Goal: Task Accomplishment & Management: Manage account settings

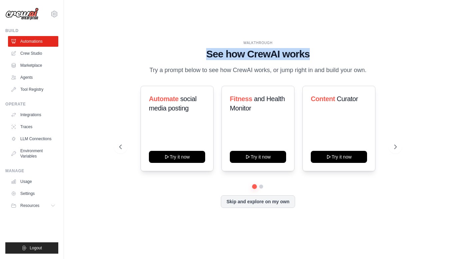
drag, startPoint x: 208, startPoint y: 48, endPoint x: 313, endPoint y: 49, distance: 104.3
click at [313, 49] on h1 "See how CrewAI works" at bounding box center [258, 54] width 278 height 12
click at [246, 58] on div "WALKTHROUGH See how CrewAI works Try a prompt below to see how CrewAI works, or…" at bounding box center [258, 57] width 278 height 35
click at [29, 53] on link "Crew Studio" at bounding box center [34, 53] width 50 height 11
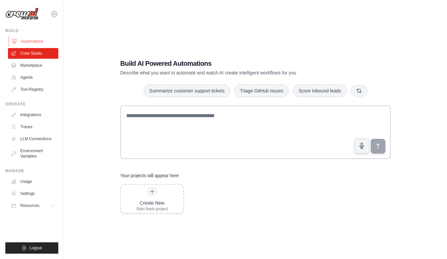
click at [29, 39] on link "Automations" at bounding box center [34, 41] width 50 height 11
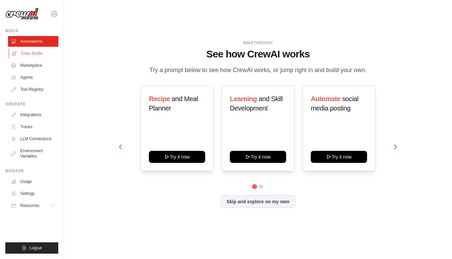
click at [32, 55] on link "Crew Studio" at bounding box center [34, 53] width 50 height 11
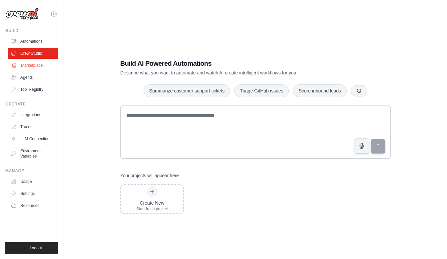
click at [29, 65] on link "Marketplace" at bounding box center [34, 65] width 50 height 11
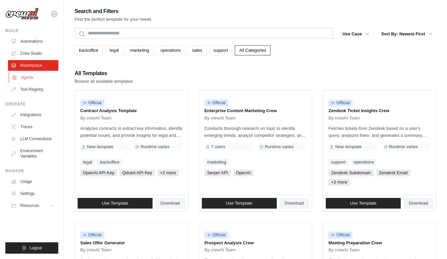
click at [29, 76] on link "Agents" at bounding box center [34, 77] width 50 height 11
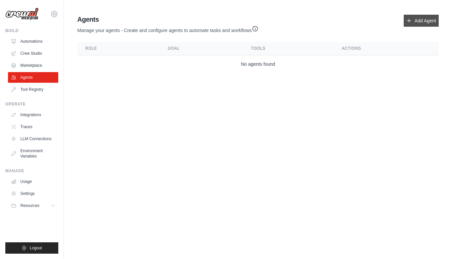
click at [426, 20] on link "Add Agent" at bounding box center [421, 21] width 35 height 12
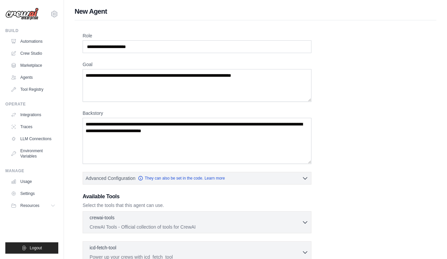
click at [415, 20] on div "Role Goal Backstory Advanced Configuration They can also be set in the code. Le…" at bounding box center [256, 185] width 362 height 331
click at [146, 48] on input "Role" at bounding box center [197, 46] width 229 height 13
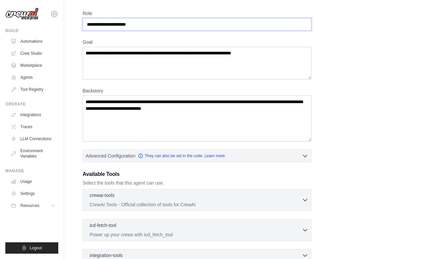
scroll to position [99, 0]
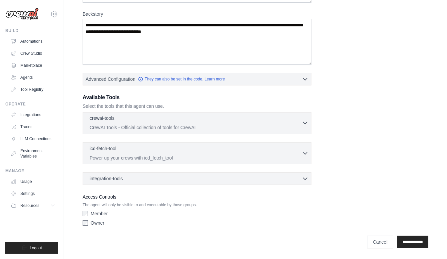
click at [305, 123] on icon "button" at bounding box center [305, 123] width 4 height 2
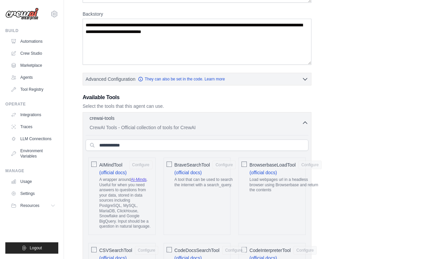
click at [305, 123] on icon "button" at bounding box center [305, 122] width 7 height 7
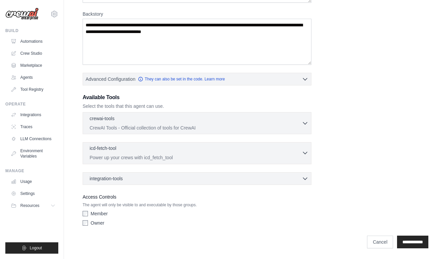
click at [307, 153] on icon "button" at bounding box center [305, 152] width 7 height 7
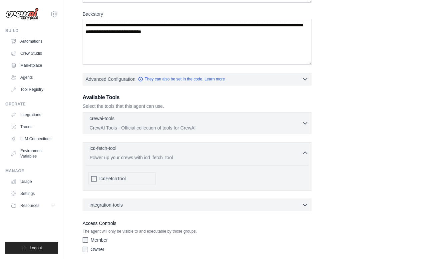
click at [305, 153] on icon "button" at bounding box center [305, 152] width 7 height 7
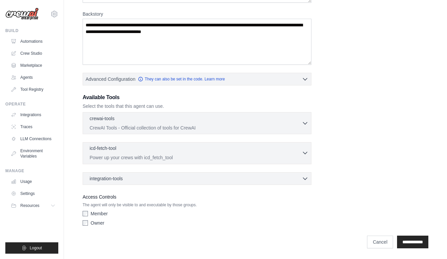
click at [308, 154] on icon "button" at bounding box center [305, 152] width 7 height 7
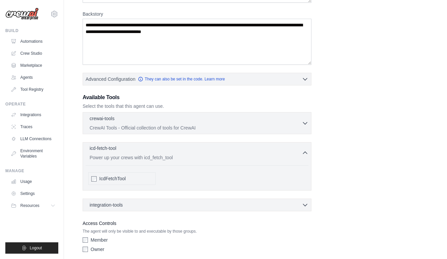
click at [307, 153] on icon "button" at bounding box center [305, 153] width 4 height 2
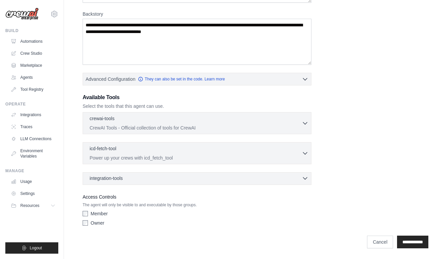
click at [305, 177] on icon "button" at bounding box center [305, 178] width 7 height 7
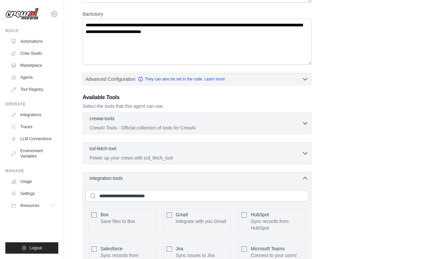
click at [305, 177] on icon "button" at bounding box center [305, 178] width 4 height 2
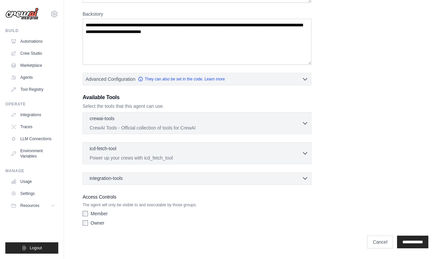
click at [305, 177] on icon "button" at bounding box center [305, 178] width 7 height 7
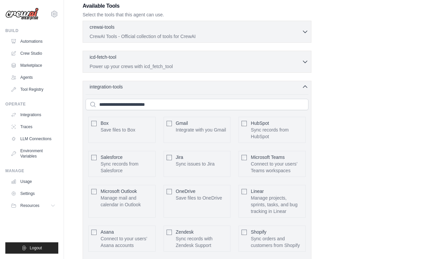
scroll to position [222, 0]
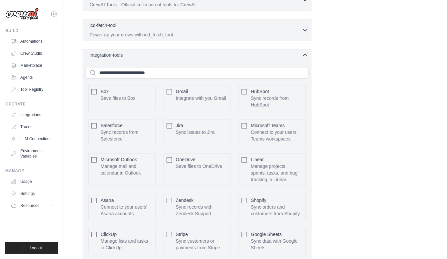
click at [306, 54] on icon "button" at bounding box center [305, 55] width 4 height 2
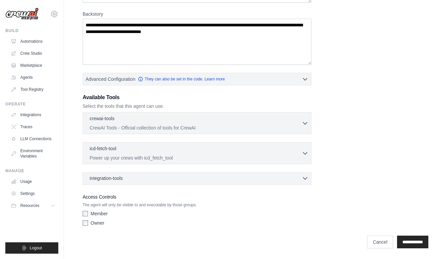
click at [302, 179] on icon "button" at bounding box center [305, 178] width 7 height 7
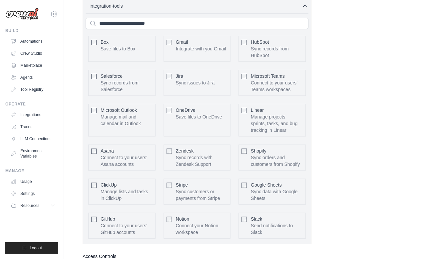
scroll to position [272, 0]
click at [140, 48] on button "Configure" at bounding box center [140, 47] width 23 height 9
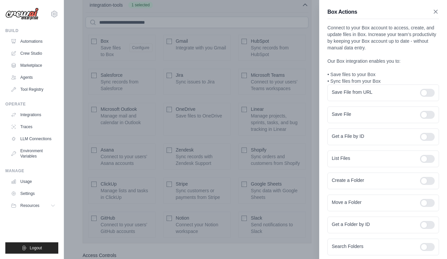
click at [433, 11] on icon "button" at bounding box center [436, 11] width 7 height 7
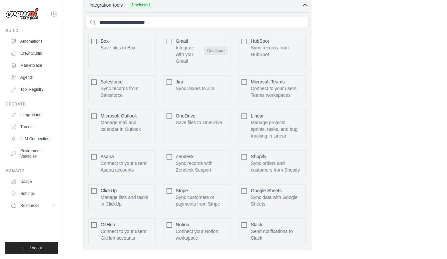
click at [212, 50] on button "Configure" at bounding box center [215, 50] width 23 height 9
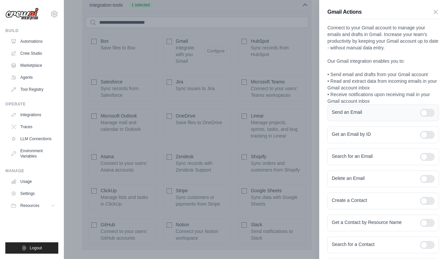
click at [428, 117] on div at bounding box center [427, 113] width 15 height 8
click at [420, 117] on div at bounding box center [427, 113] width 15 height 8
click at [428, 139] on div at bounding box center [427, 135] width 15 height 8
click at [420, 139] on div at bounding box center [427, 135] width 15 height 8
click at [427, 117] on div at bounding box center [427, 113] width 15 height 8
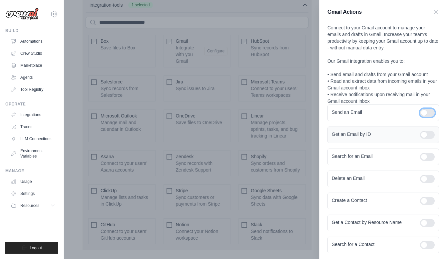
scroll to position [83, 0]
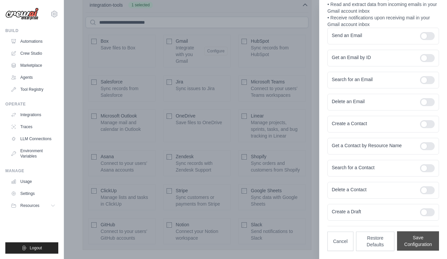
click at [414, 243] on button "Save Configuration" at bounding box center [418, 240] width 42 height 19
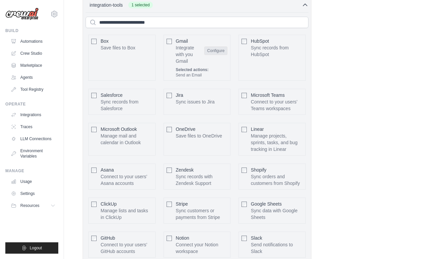
click at [214, 50] on button "Configure" at bounding box center [215, 50] width 23 height 9
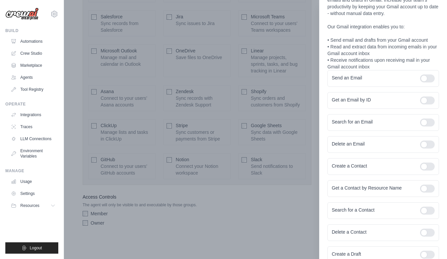
scroll to position [0, 0]
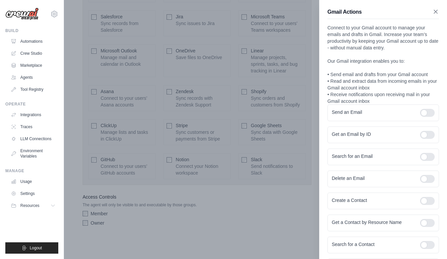
click at [433, 12] on icon "button" at bounding box center [436, 11] width 7 height 7
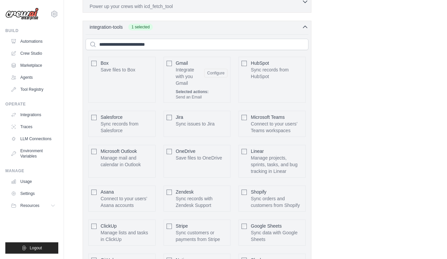
scroll to position [357, 0]
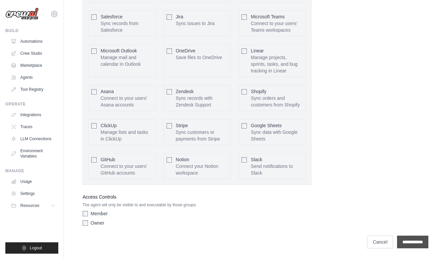
click at [405, 242] on input "**********" at bounding box center [412, 241] width 31 height 13
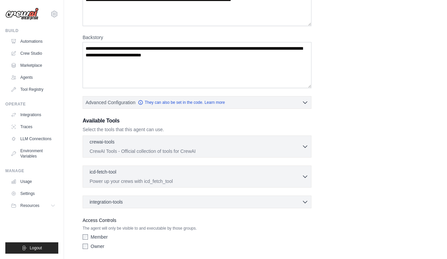
scroll to position [0, 0]
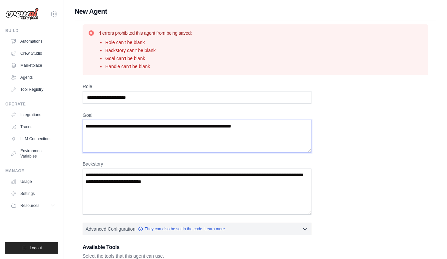
click at [141, 130] on textarea "Goal" at bounding box center [197, 136] width 229 height 33
click at [128, 176] on textarea "Backstory" at bounding box center [197, 191] width 229 height 46
click at [25, 78] on link "Agents" at bounding box center [34, 77] width 50 height 11
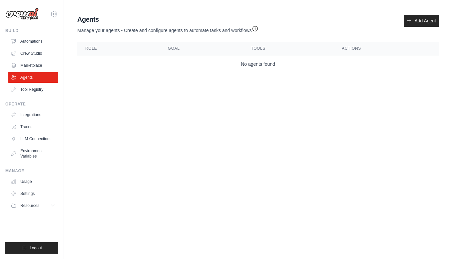
click at [25, 78] on link "Agents" at bounding box center [33, 77] width 50 height 11
click at [413, 19] on link "Add Agent" at bounding box center [421, 21] width 35 height 12
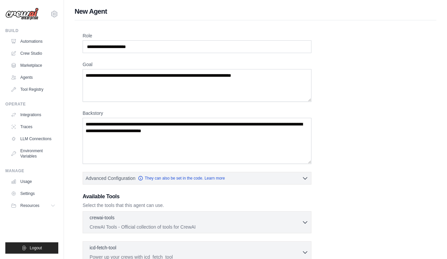
click at [331, 124] on div "Role Goal Backstory Advanced Configuration They can also be set in the code. Le…" at bounding box center [256, 179] width 346 height 295
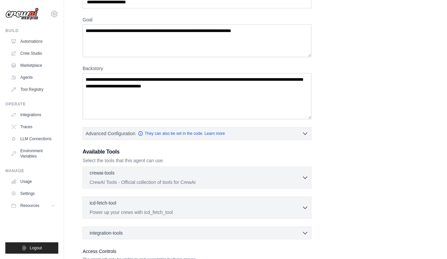
scroll to position [99, 0]
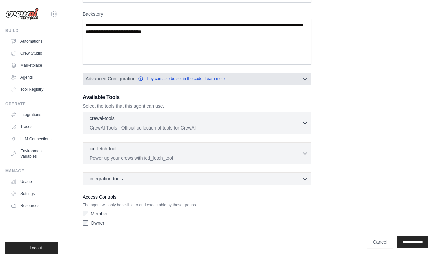
click at [305, 76] on icon "button" at bounding box center [305, 78] width 7 height 7
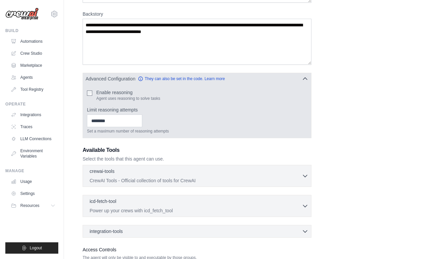
click at [304, 78] on icon "button" at bounding box center [305, 78] width 7 height 7
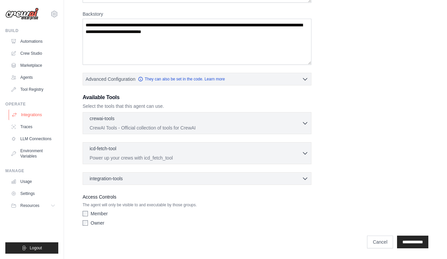
click at [29, 115] on link "Integrations" at bounding box center [34, 114] width 50 height 11
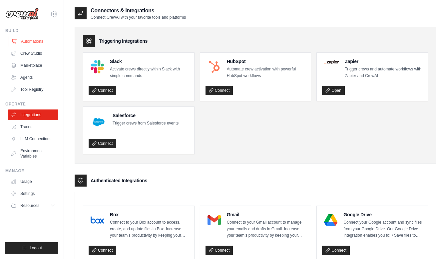
click at [31, 39] on link "Automations" at bounding box center [34, 41] width 50 height 11
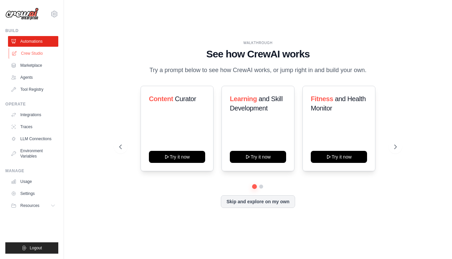
click at [31, 53] on link "Crew Studio" at bounding box center [34, 53] width 50 height 11
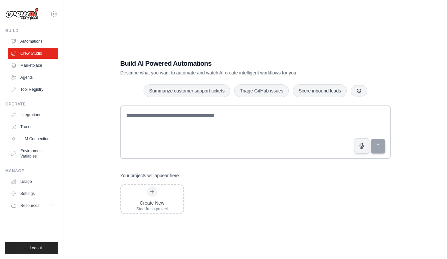
click at [31, 66] on link "Marketplace" at bounding box center [33, 65] width 50 height 11
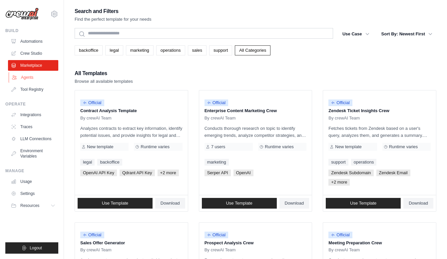
click at [30, 77] on link "Agents" at bounding box center [34, 77] width 50 height 11
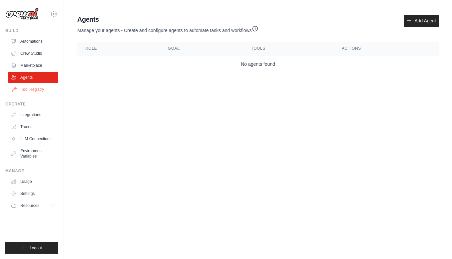
click at [29, 89] on link "Tool Registry" at bounding box center [34, 89] width 50 height 11
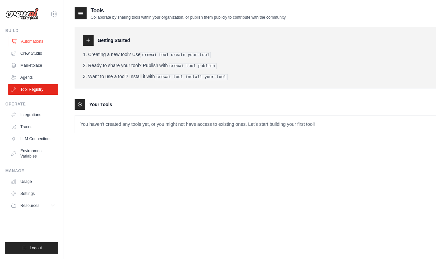
click at [27, 41] on link "Automations" at bounding box center [34, 41] width 50 height 11
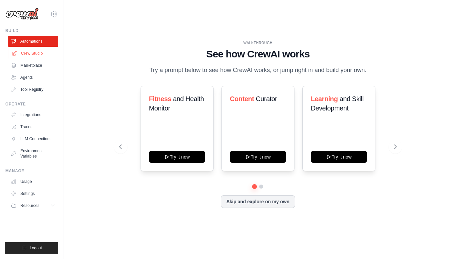
click at [28, 53] on link "Crew Studio" at bounding box center [34, 53] width 50 height 11
click at [35, 116] on link "Integrations" at bounding box center [34, 114] width 50 height 11
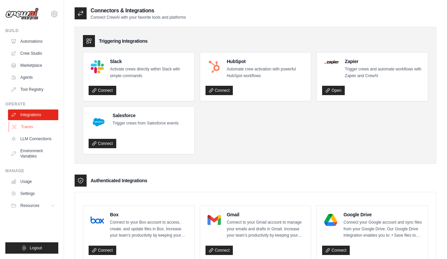
click at [27, 125] on link "Traces" at bounding box center [34, 126] width 50 height 11
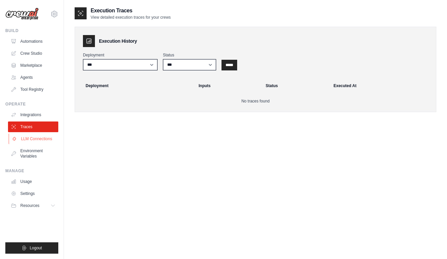
click at [37, 139] on link "LLM Connections" at bounding box center [34, 138] width 50 height 11
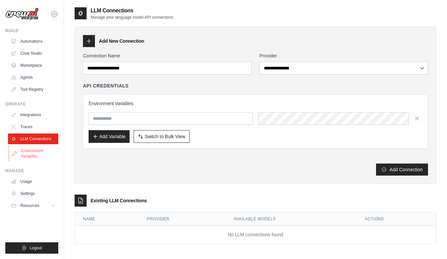
click at [33, 150] on link "Environment Variables" at bounding box center [34, 153] width 50 height 16
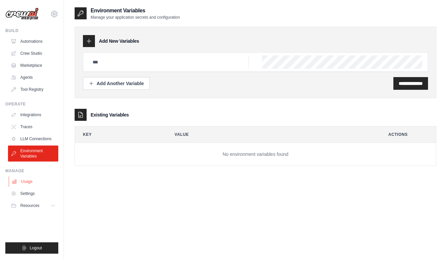
click at [32, 183] on link "Usage" at bounding box center [34, 181] width 50 height 11
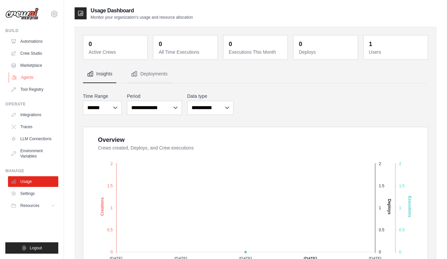
click at [27, 79] on link "Agents" at bounding box center [34, 77] width 50 height 11
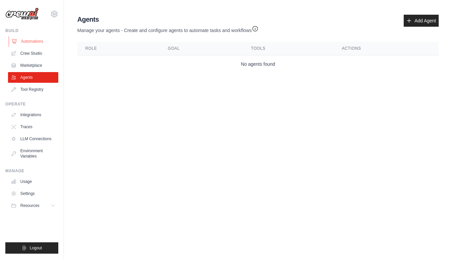
click at [34, 41] on link "Automations" at bounding box center [34, 41] width 50 height 11
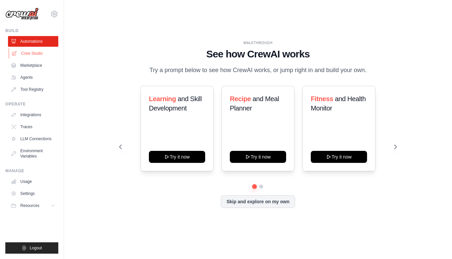
click at [35, 52] on link "Crew Studio" at bounding box center [34, 53] width 50 height 11
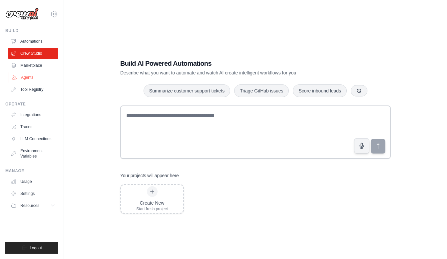
click at [28, 76] on link "Agents" at bounding box center [34, 77] width 50 height 11
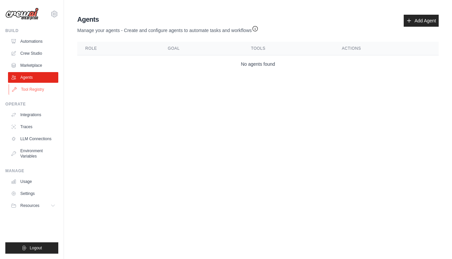
click at [34, 92] on link "Tool Registry" at bounding box center [34, 89] width 50 height 11
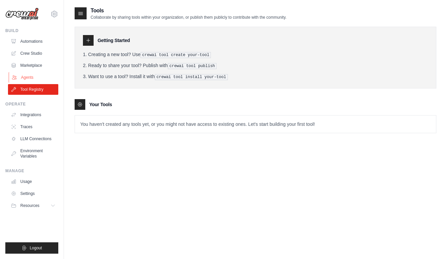
click at [31, 78] on link "Agents" at bounding box center [34, 77] width 50 height 11
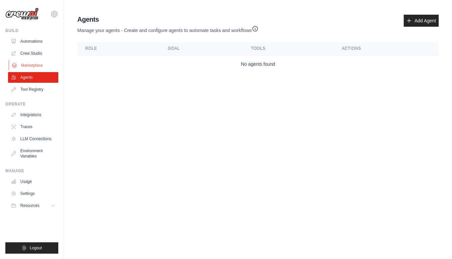
click at [37, 66] on link "Marketplace" at bounding box center [34, 65] width 50 height 11
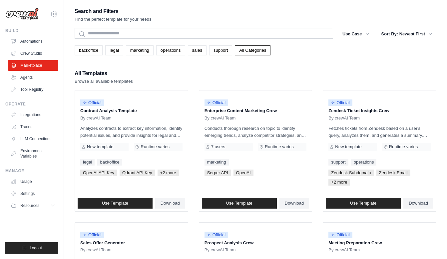
click at [40, 51] on link "Crew Studio" at bounding box center [33, 53] width 50 height 11
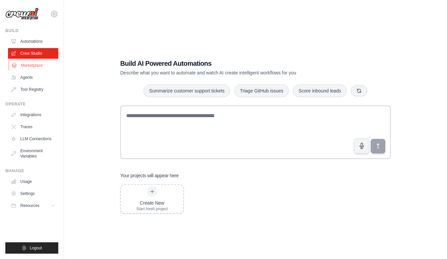
click at [23, 65] on link "Marketplace" at bounding box center [34, 65] width 50 height 11
click at [33, 41] on link "Automations" at bounding box center [34, 41] width 50 height 11
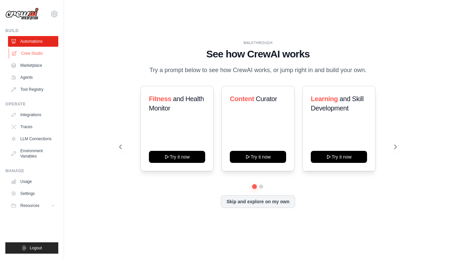
click at [35, 52] on link "Crew Studio" at bounding box center [34, 53] width 50 height 11
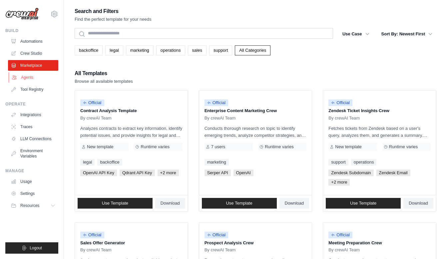
click at [30, 77] on link "Agents" at bounding box center [34, 77] width 50 height 11
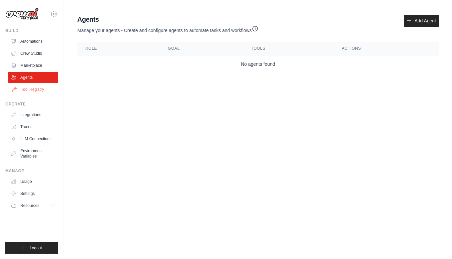
click at [31, 89] on link "Tool Registry" at bounding box center [34, 89] width 50 height 11
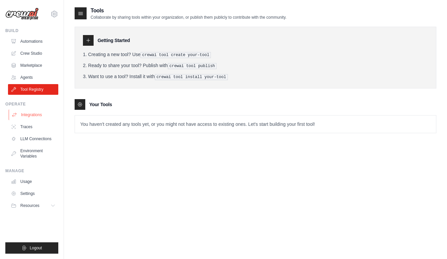
click at [27, 113] on link "Integrations" at bounding box center [34, 114] width 50 height 11
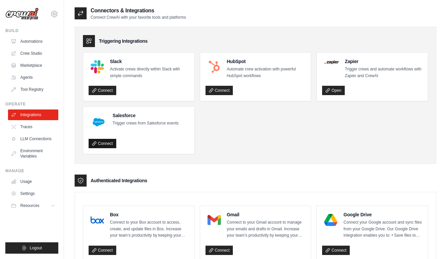
click at [107, 143] on link "Connect" at bounding box center [103, 143] width 28 height 9
click at [201, 124] on ul "Slack Activate crews directly within Slack with simple commands Connect HubSpot…" at bounding box center [255, 103] width 345 height 102
click at [29, 127] on link "Traces" at bounding box center [34, 126] width 50 height 11
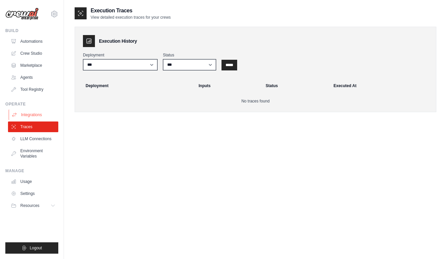
click at [32, 114] on link "Integrations" at bounding box center [34, 114] width 50 height 11
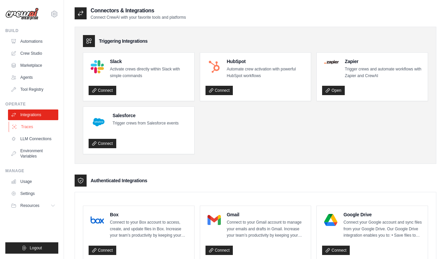
click at [27, 129] on link "Traces" at bounding box center [34, 126] width 50 height 11
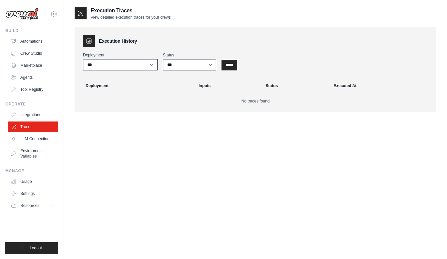
click at [27, 131] on link "Traces" at bounding box center [33, 126] width 50 height 11
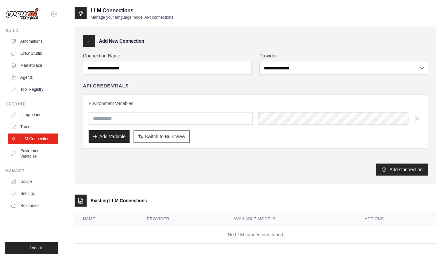
click at [31, 116] on link "Integrations" at bounding box center [33, 114] width 50 height 11
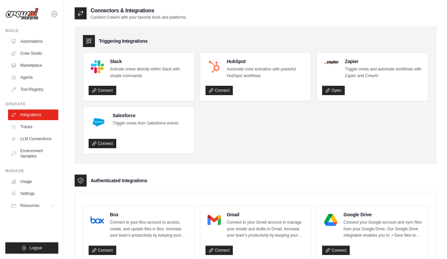
click at [27, 127] on link "Traces" at bounding box center [33, 126] width 50 height 11
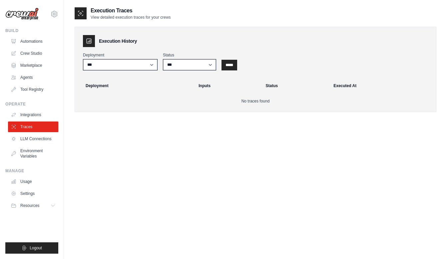
click at [29, 139] on link "LLM Connections" at bounding box center [33, 138] width 50 height 11
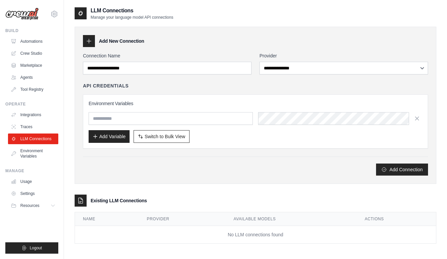
click at [29, 114] on link "Integrations" at bounding box center [33, 114] width 50 height 11
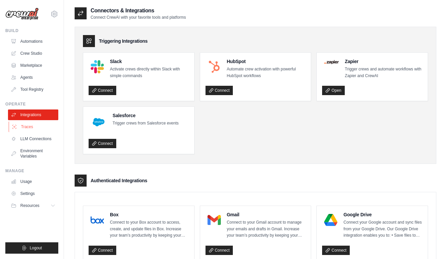
click at [30, 127] on link "Traces" at bounding box center [34, 126] width 50 height 11
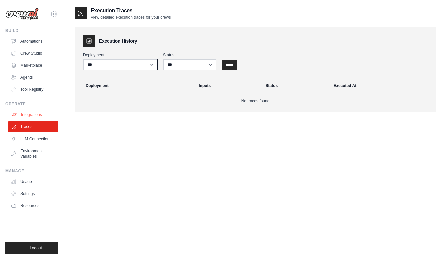
click at [34, 114] on link "Integrations" at bounding box center [34, 114] width 50 height 11
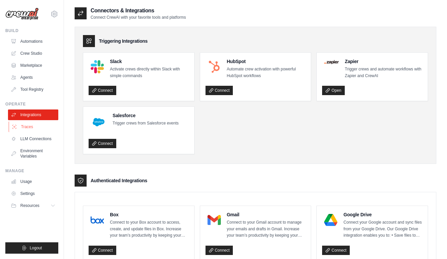
click at [24, 124] on link "Traces" at bounding box center [34, 126] width 50 height 11
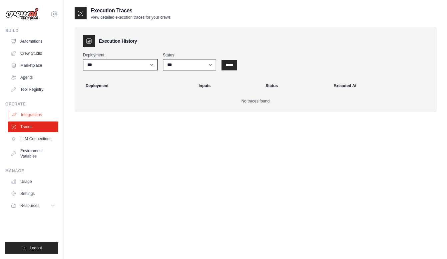
click at [30, 116] on link "Integrations" at bounding box center [34, 114] width 50 height 11
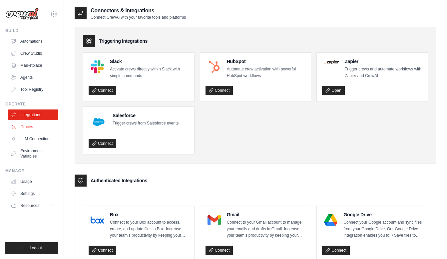
click at [28, 127] on link "Traces" at bounding box center [34, 126] width 50 height 11
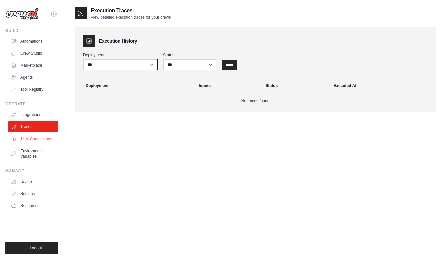
click at [30, 137] on link "LLM Connections" at bounding box center [34, 138] width 50 height 11
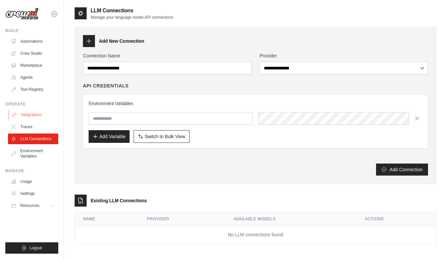
click at [32, 117] on link "Integrations" at bounding box center [34, 114] width 50 height 11
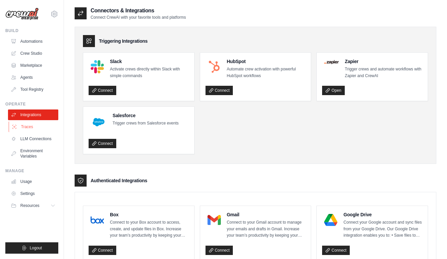
click at [31, 127] on link "Traces" at bounding box center [34, 126] width 50 height 11
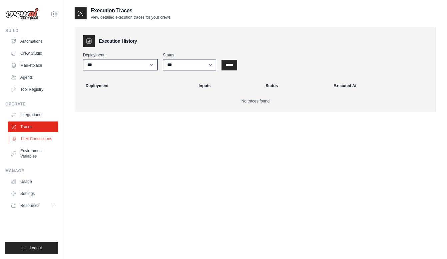
click at [33, 139] on link "LLM Connections" at bounding box center [34, 138] width 50 height 11
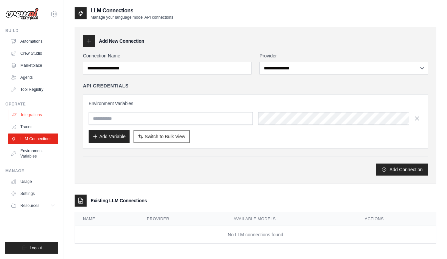
click at [29, 113] on link "Integrations" at bounding box center [34, 114] width 50 height 11
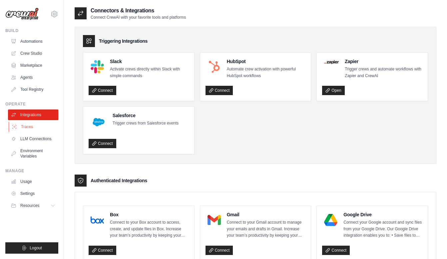
click at [25, 124] on link "Traces" at bounding box center [34, 126] width 50 height 11
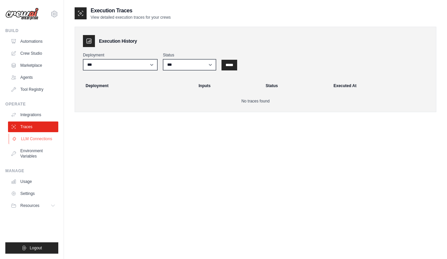
click at [29, 136] on link "LLM Connections" at bounding box center [34, 138] width 50 height 11
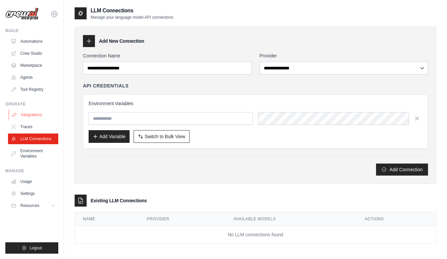
click at [29, 115] on link "Integrations" at bounding box center [34, 114] width 50 height 11
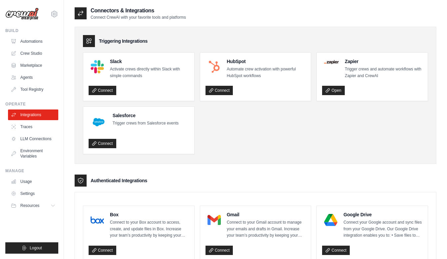
click at [214, 134] on ul "Slack Activate crews directly within Slack with simple commands Connect HubSpot…" at bounding box center [255, 103] width 345 height 102
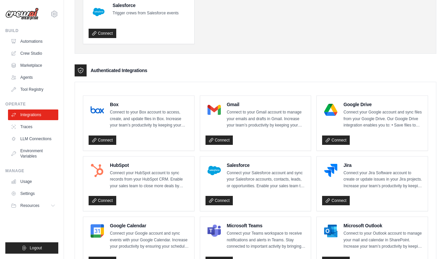
scroll to position [148, 0]
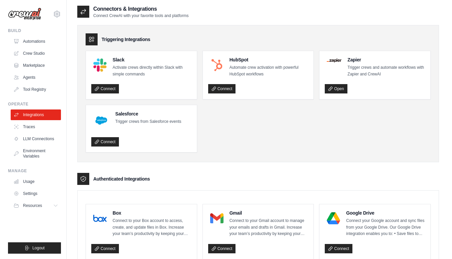
scroll to position [0, 0]
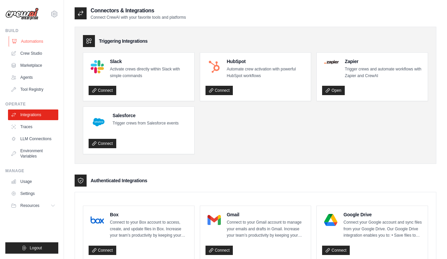
click at [32, 42] on link "Automations" at bounding box center [34, 41] width 50 height 11
click at [33, 40] on link "Automations" at bounding box center [34, 41] width 50 height 11
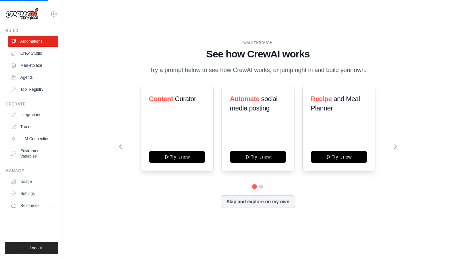
click at [33, 53] on link "Crew Studio" at bounding box center [33, 53] width 50 height 11
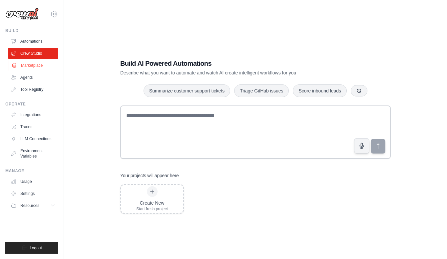
click at [36, 66] on link "Marketplace" at bounding box center [34, 65] width 50 height 11
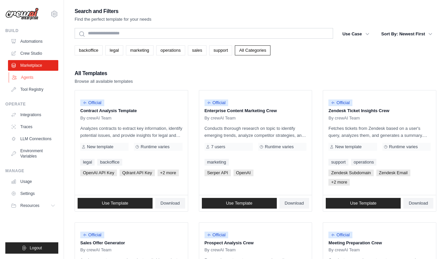
click at [29, 77] on link "Agents" at bounding box center [34, 77] width 50 height 11
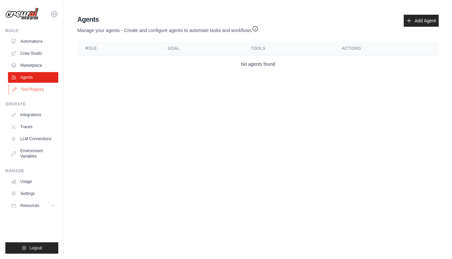
click at [29, 90] on link "Tool Registry" at bounding box center [34, 89] width 50 height 11
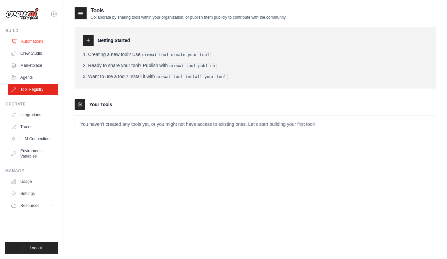
click at [33, 43] on link "Automations" at bounding box center [34, 41] width 50 height 11
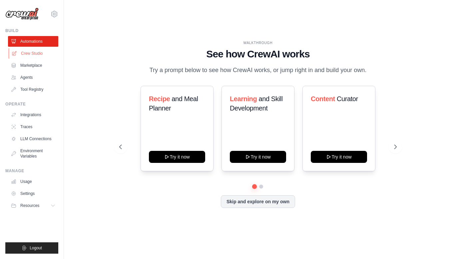
click at [33, 54] on link "Crew Studio" at bounding box center [34, 53] width 50 height 11
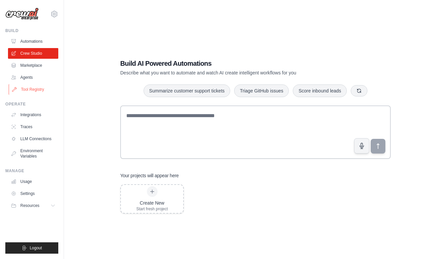
click at [28, 91] on link "Tool Registry" at bounding box center [34, 89] width 50 height 11
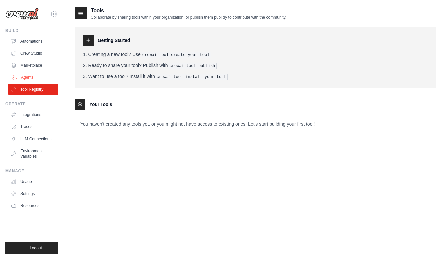
click at [27, 76] on link "Agents" at bounding box center [34, 77] width 50 height 11
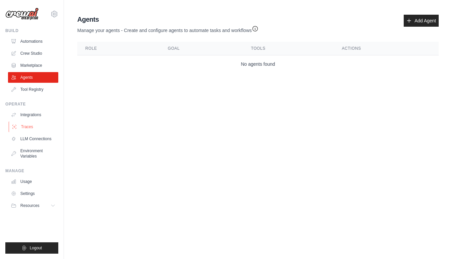
click at [33, 125] on link "Traces" at bounding box center [34, 126] width 50 height 11
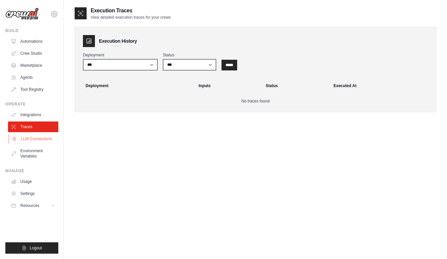
click at [35, 138] on link "LLM Connections" at bounding box center [34, 138] width 50 height 11
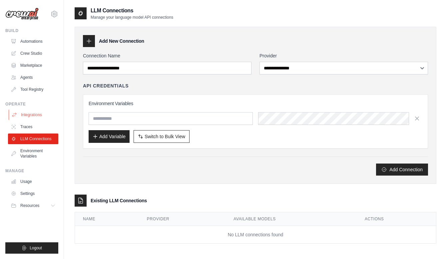
click at [37, 115] on link "Integrations" at bounding box center [34, 114] width 50 height 11
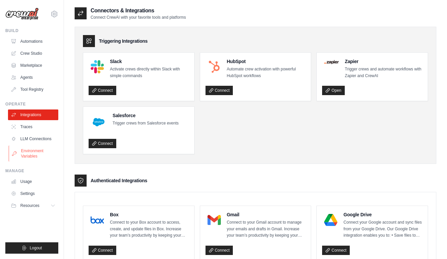
click at [29, 155] on link "Environment Variables" at bounding box center [34, 153] width 50 height 16
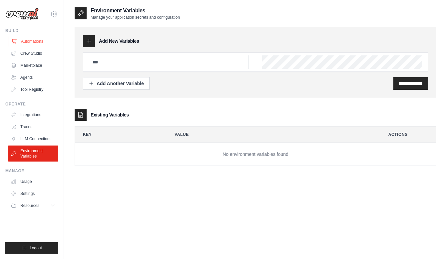
click at [36, 42] on link "Automations" at bounding box center [34, 41] width 50 height 11
